Goal: Transaction & Acquisition: Purchase product/service

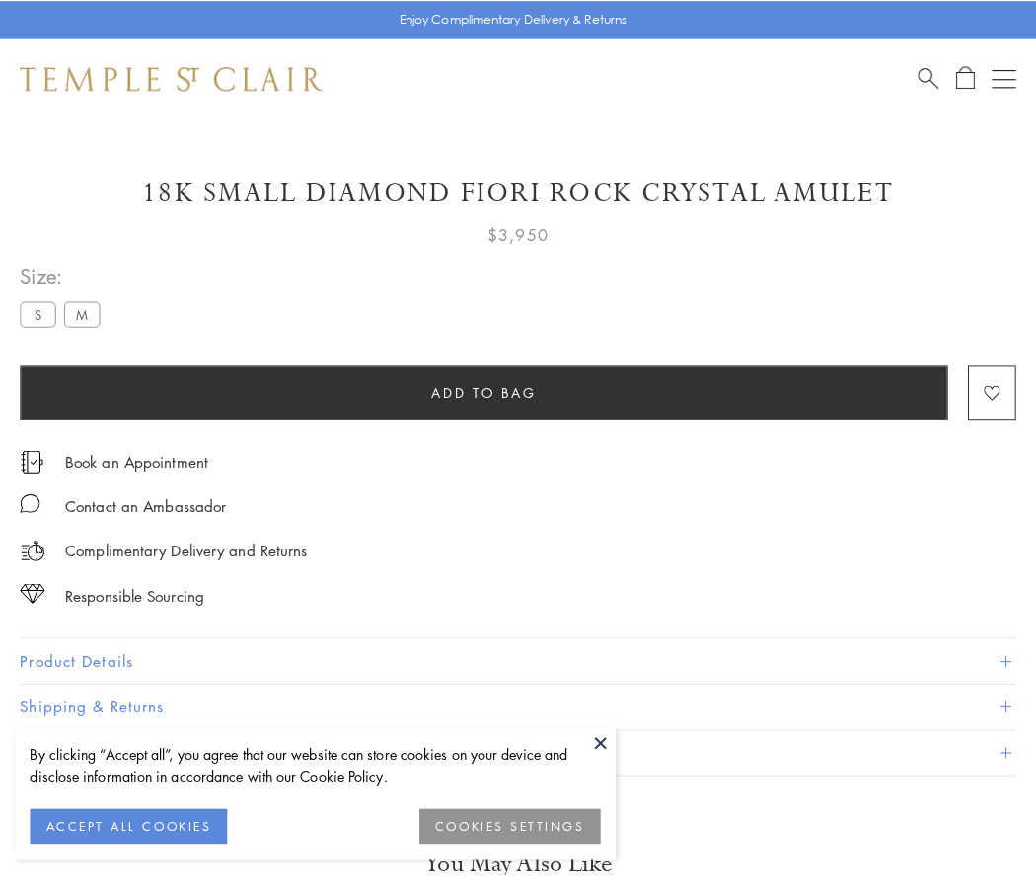
scroll to position [40, 0]
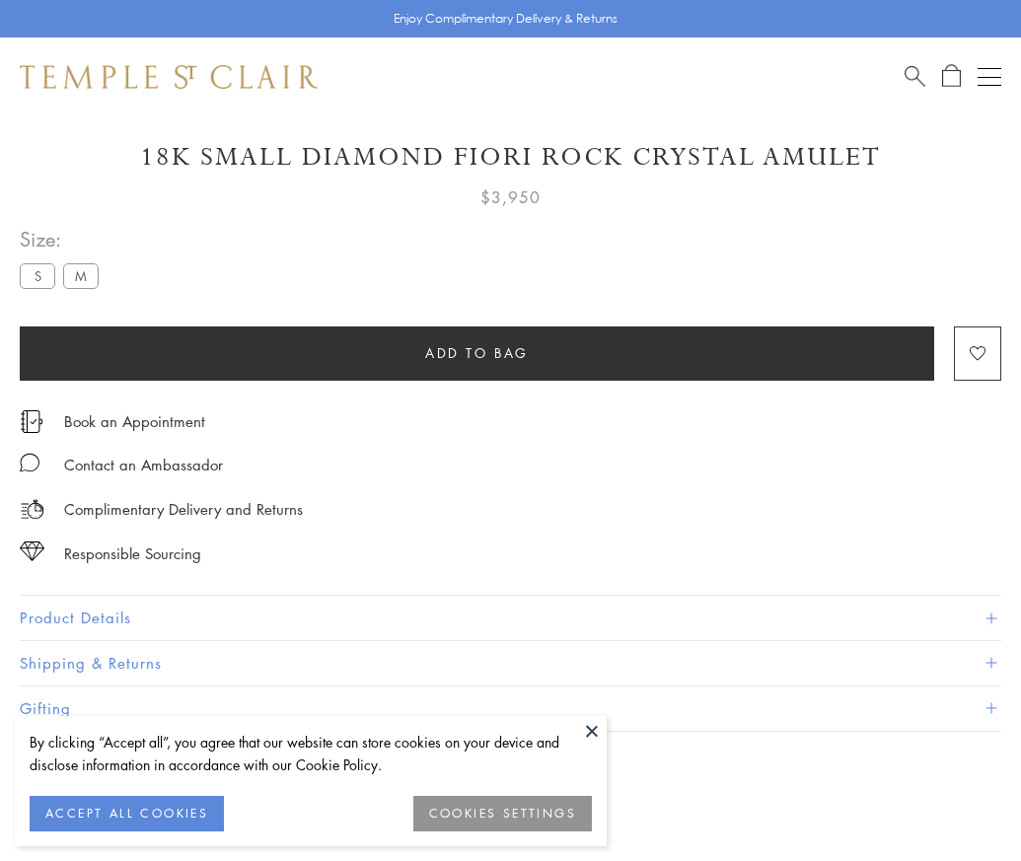
click at [477, 352] on span "Add to bag" at bounding box center [477, 353] width 104 height 22
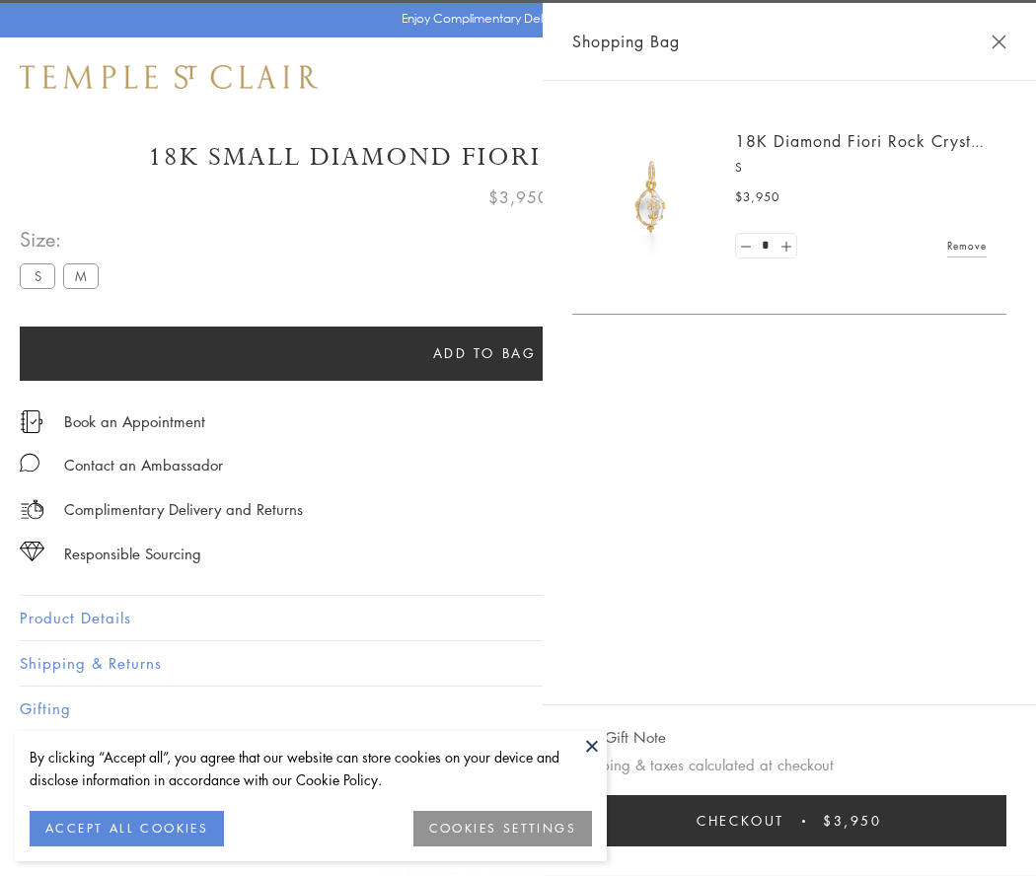
click at [967, 821] on button "Checkout $3,950" at bounding box center [789, 820] width 434 height 51
